Goal: Book appointment/travel/reservation

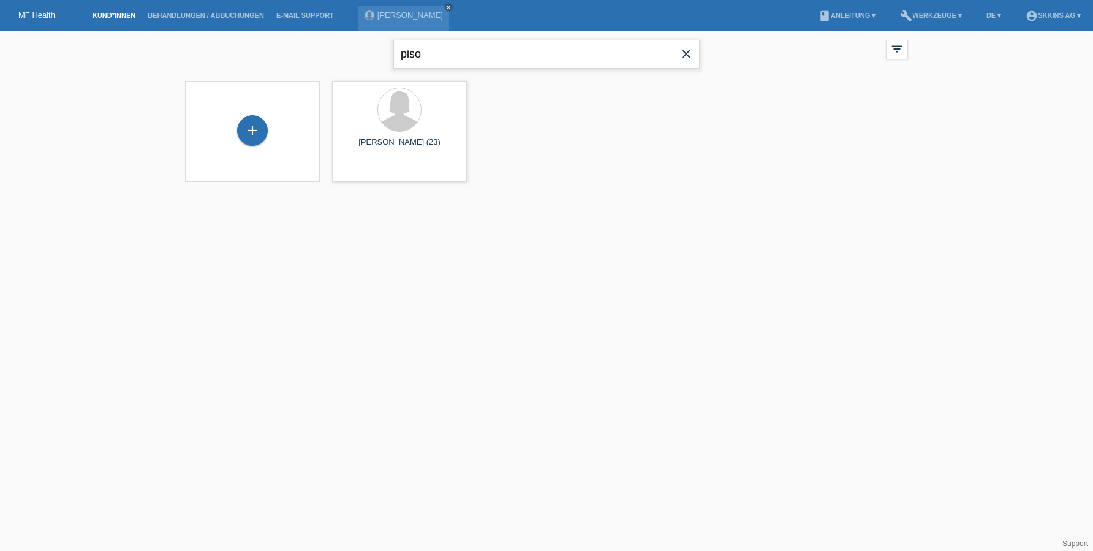
click at [493, 47] on input "piso" at bounding box center [546, 54] width 306 height 29
type input "bellaqa"
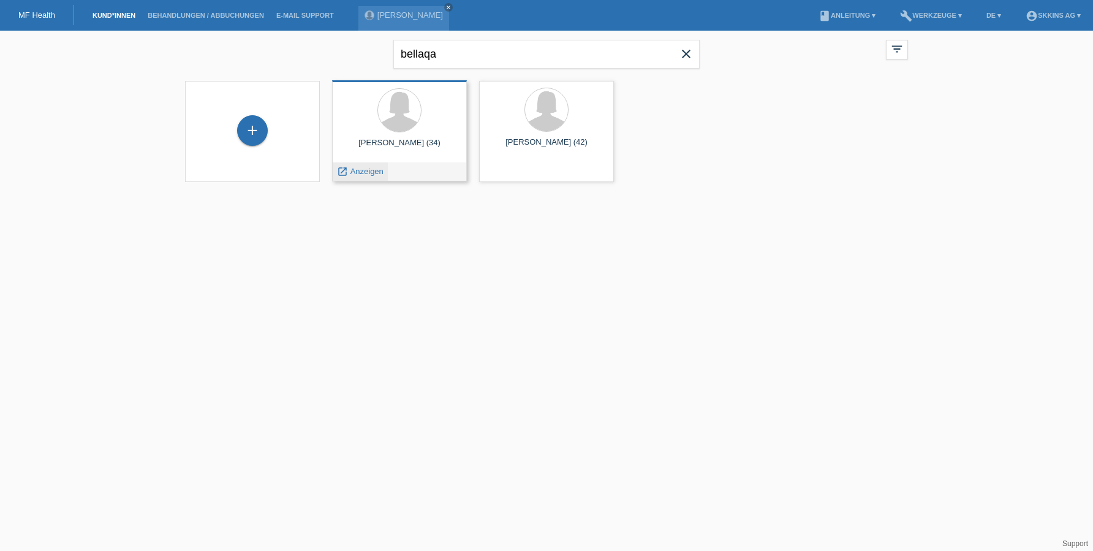
click at [374, 175] on span "Anzeigen" at bounding box center [367, 171] width 33 height 9
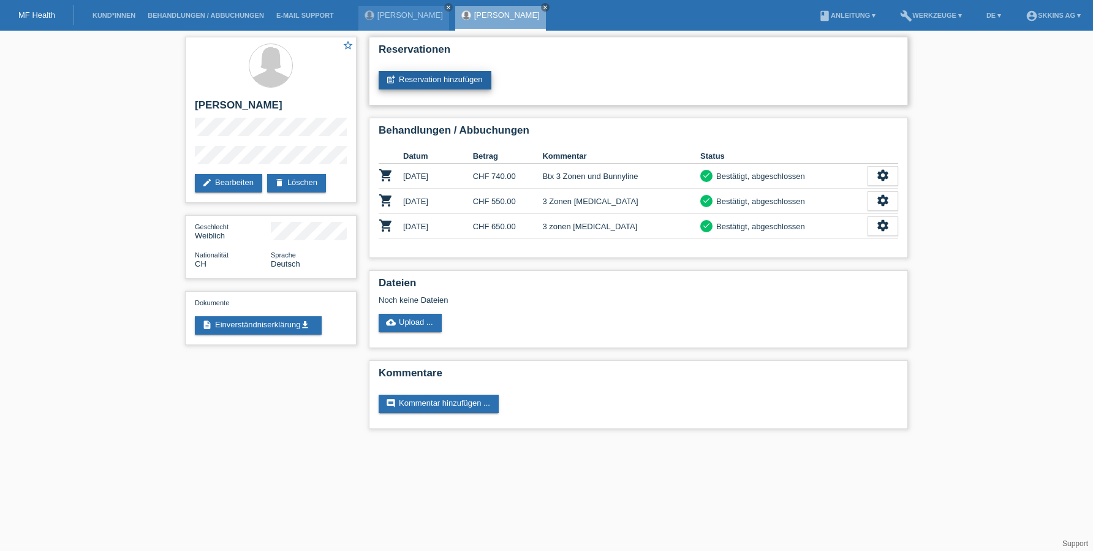
click at [417, 78] on link "post_add Reservation hinzufügen" at bounding box center [435, 80] width 113 height 18
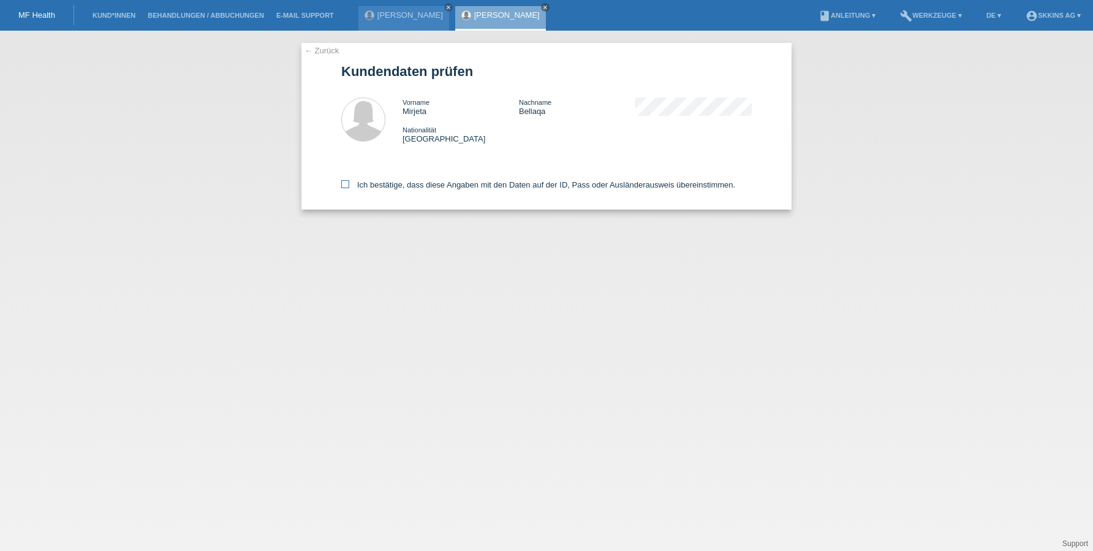
click at [350, 184] on label "Ich bestätige, dass diese Angaben mit den Daten auf der ID, Pass oder Ausländer…" at bounding box center [538, 184] width 394 height 9
click at [349, 184] on input "Ich bestätige, dass diese Angaben mit den Daten auf der ID, Pass oder Ausländer…" at bounding box center [345, 184] width 8 height 8
checkbox input "true"
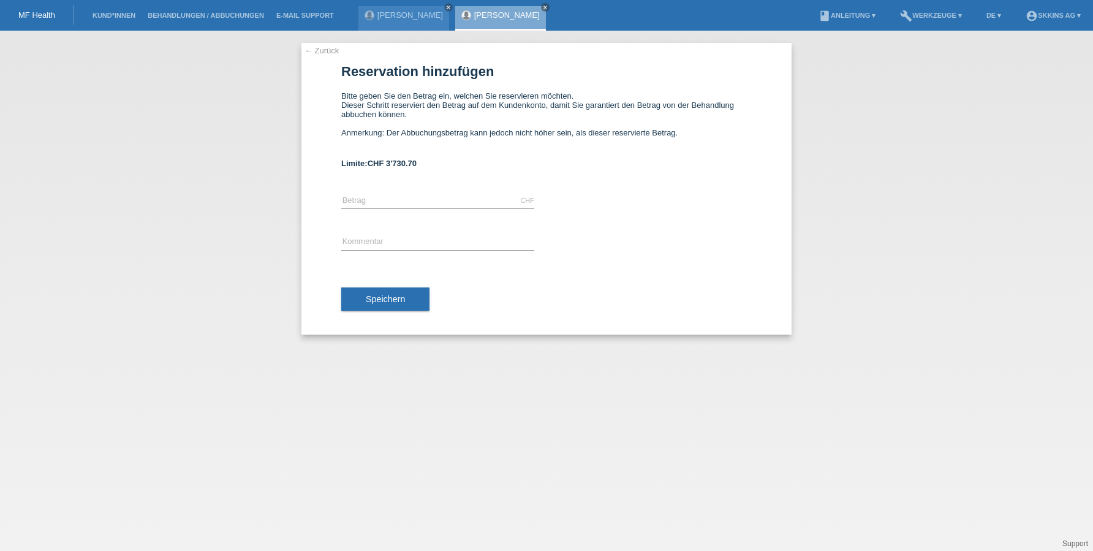
click at [360, 185] on div "CHF error [GEOGRAPHIC_DATA]" at bounding box center [437, 201] width 193 height 42
click at [360, 200] on input "text" at bounding box center [437, 200] width 193 height 15
type input "450.00"
click at [357, 245] on input "text" at bounding box center [437, 242] width 193 height 15
type input "polynucleotide"
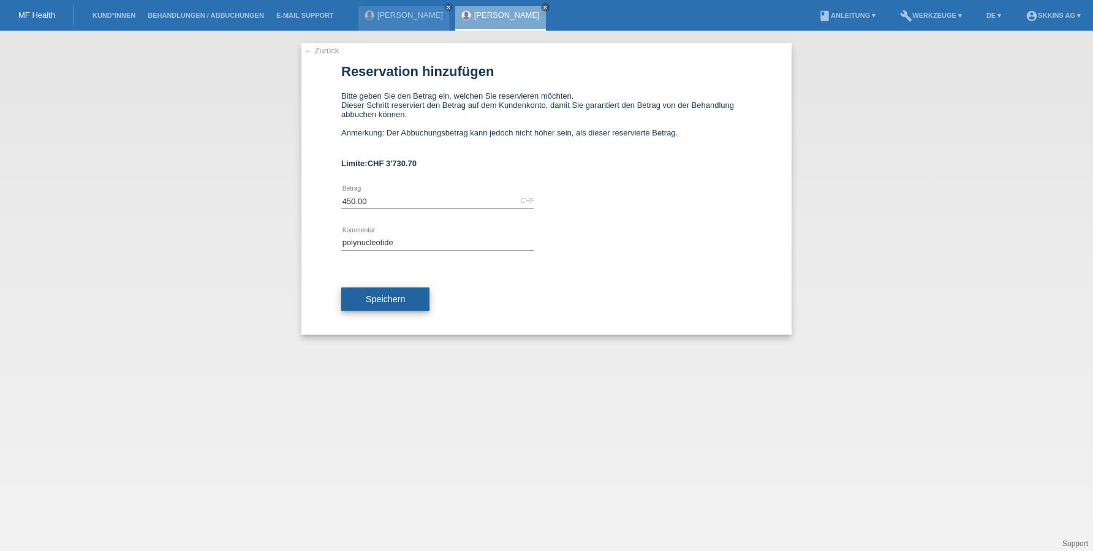
click at [385, 298] on span "Speichern" at bounding box center [385, 299] width 39 height 10
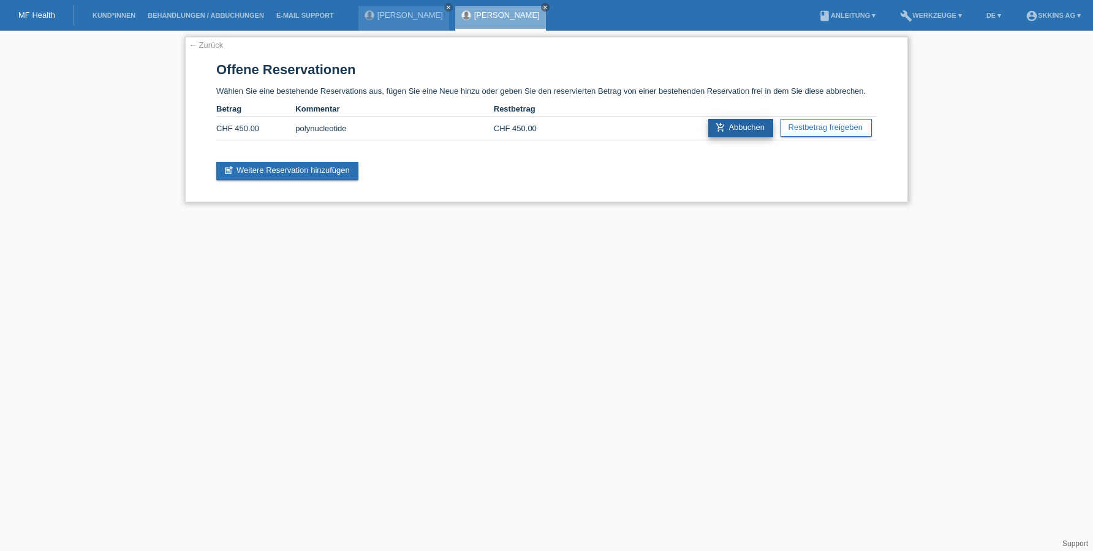
click at [745, 132] on link "add_shopping_cart Abbuchen" at bounding box center [740, 128] width 65 height 18
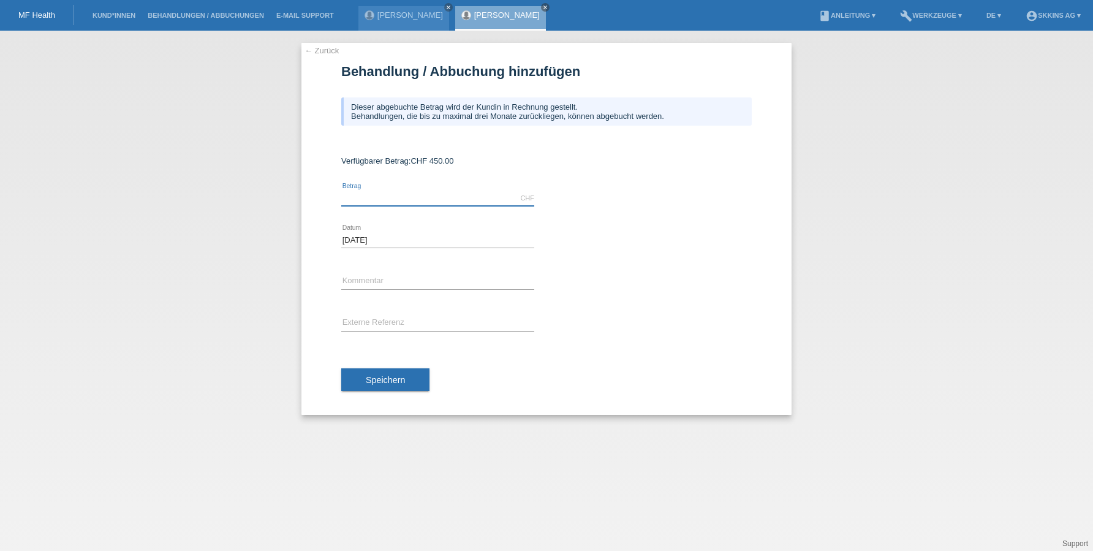
click at [384, 202] on input "text" at bounding box center [437, 198] width 193 height 15
type input "450.00"
click at [365, 289] on icon at bounding box center [437, 289] width 193 height 1
click at [349, 275] on input "text" at bounding box center [437, 281] width 193 height 15
type input "Polynucleotide"
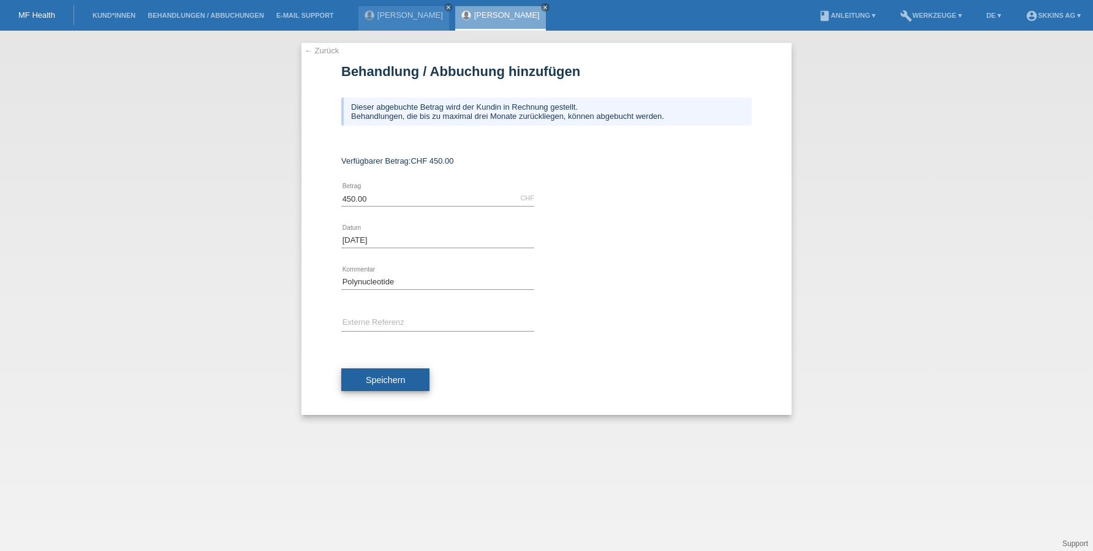
click at [387, 378] on span "Speichern" at bounding box center [385, 380] width 39 height 10
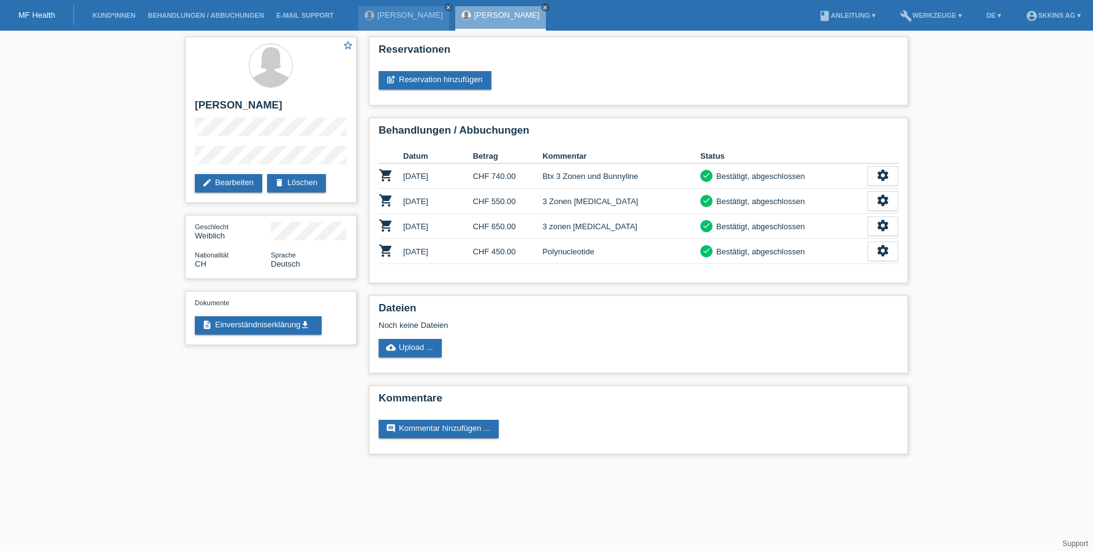
click at [392, 376] on div "Reservationen post_add Reservation hinzufügen Behandlungen / Abbuchungen Datum …" at bounding box center [639, 249] width 552 height 436
click at [882, 251] on icon "settings" at bounding box center [882, 250] width 13 height 13
click at [813, 292] on span "AGB herunterladen" at bounding box center [786, 289] width 72 height 15
click at [883, 259] on div "settings" at bounding box center [883, 251] width 31 height 20
click at [807, 310] on span "Patientenabrechnung herunterladen" at bounding box center [815, 307] width 131 height 15
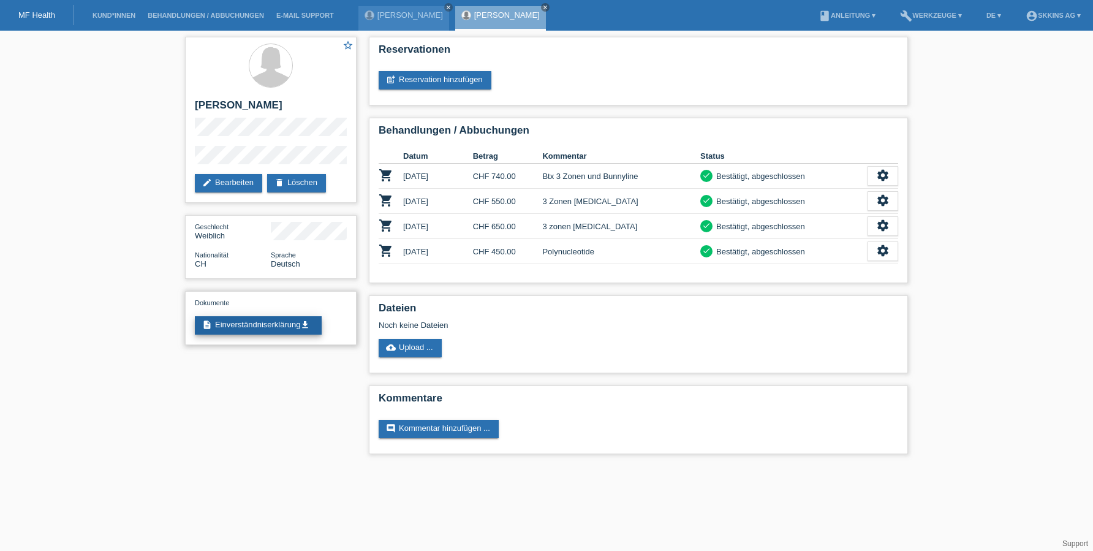
click at [289, 319] on link "description Einverständniserklärung get_app" at bounding box center [258, 325] width 127 height 18
